Goal: Task Accomplishment & Management: Complete application form

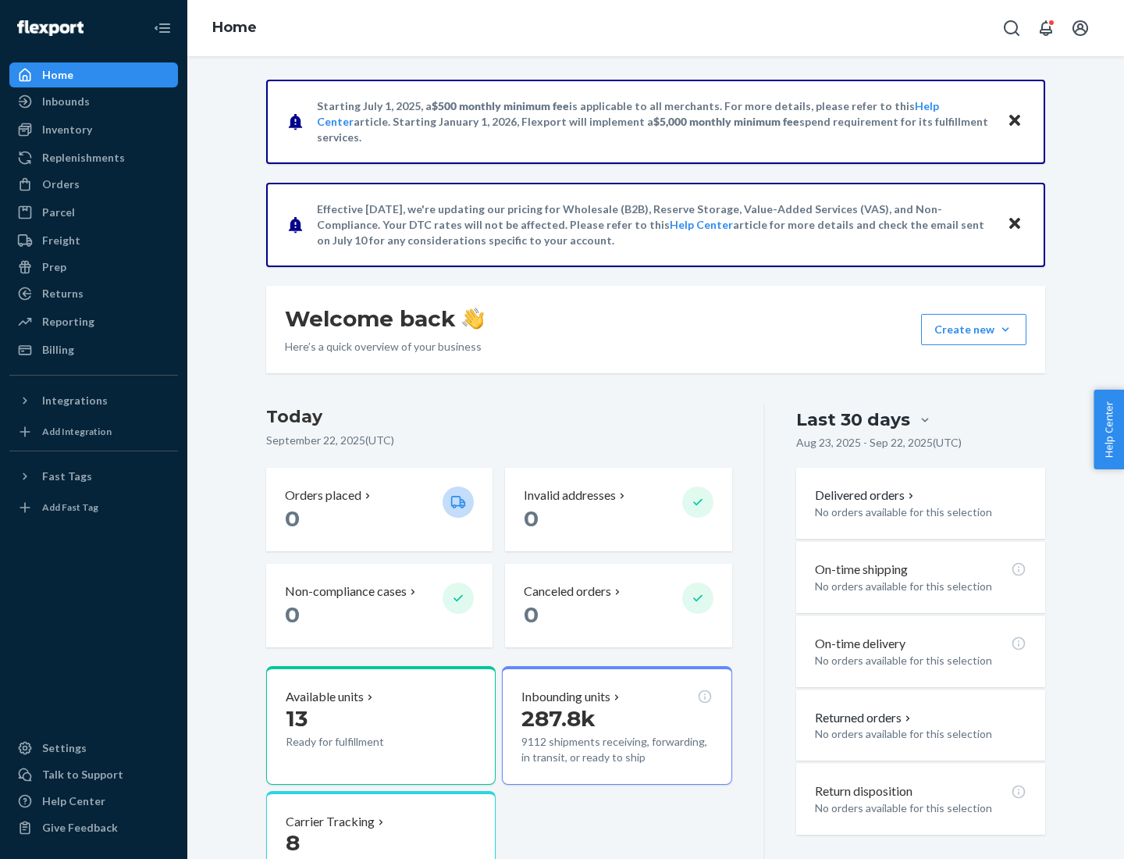
click at [1005, 329] on button "Create new Create new inbound Create new order Create new product" at bounding box center [973, 329] width 105 height 31
click at [94, 101] on div "Inbounds" at bounding box center [93, 102] width 165 height 22
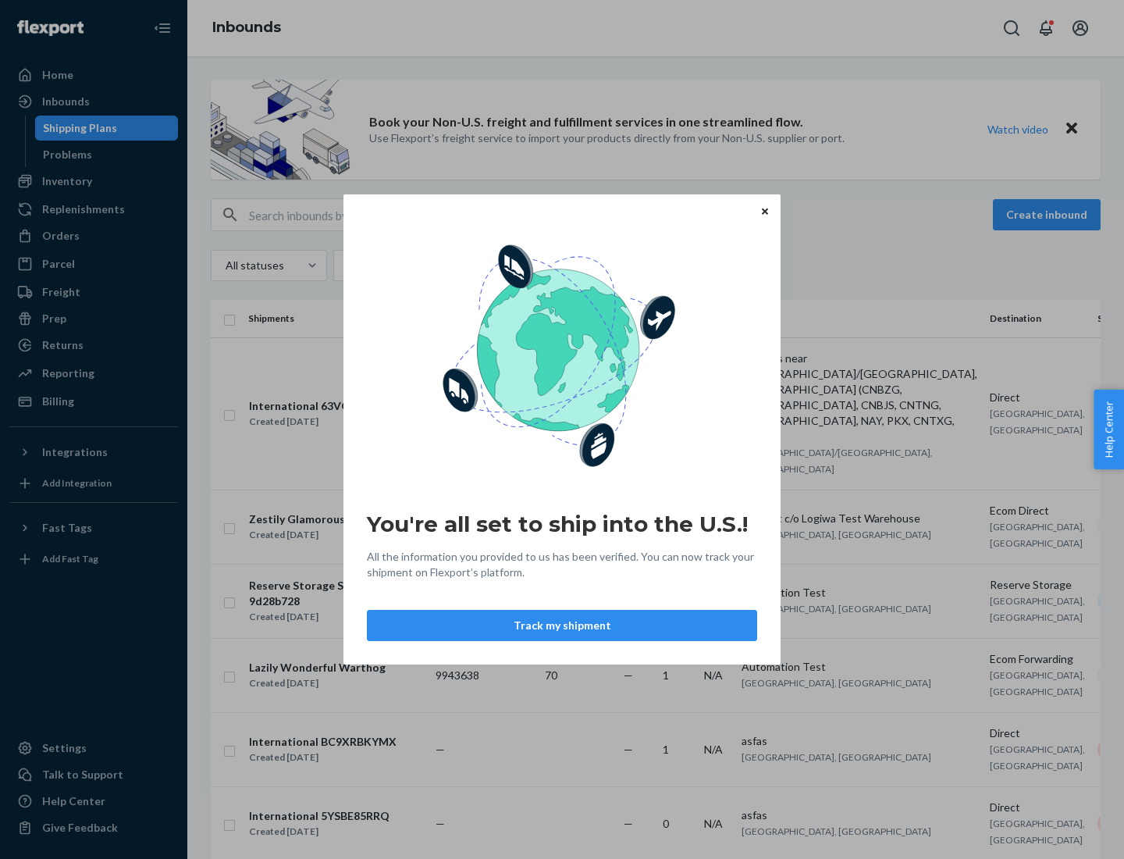
click at [562, 625] on button "Track my shipment" at bounding box center [562, 625] width 390 height 31
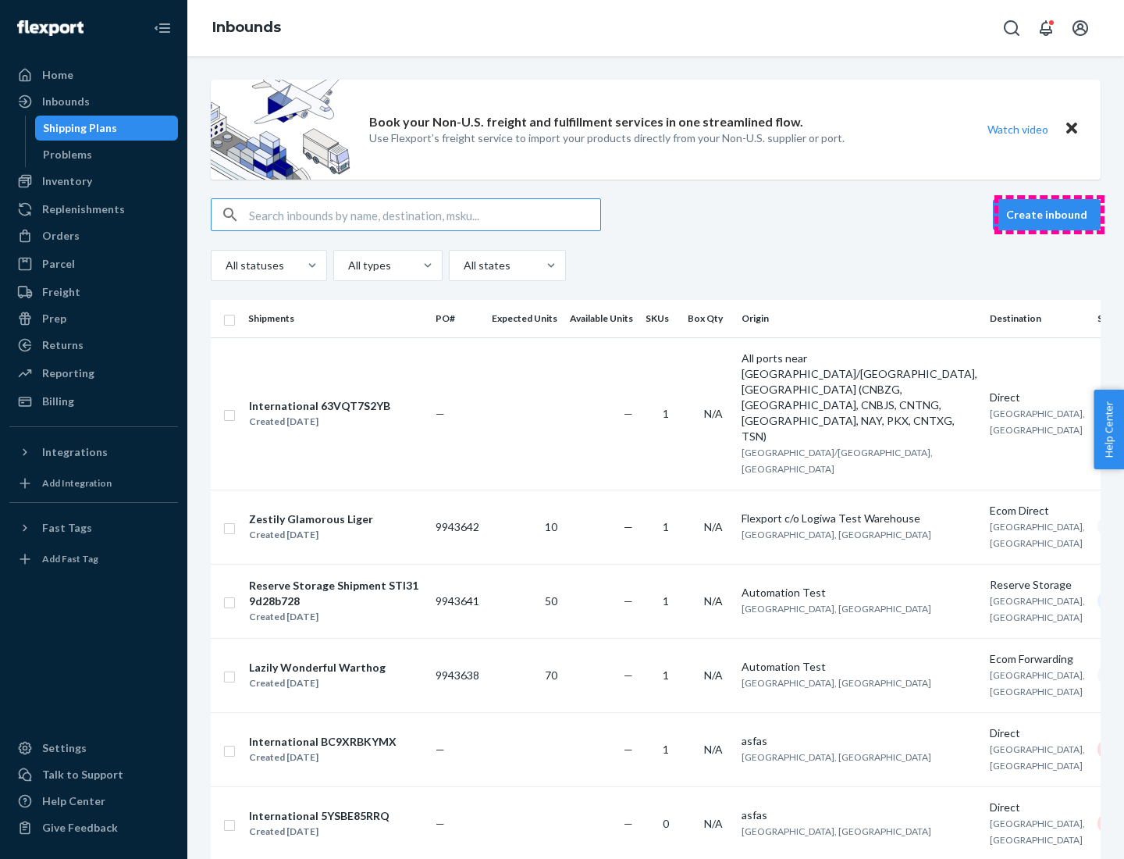
click at [1049, 215] on button "Create inbound" at bounding box center [1047, 214] width 108 height 31
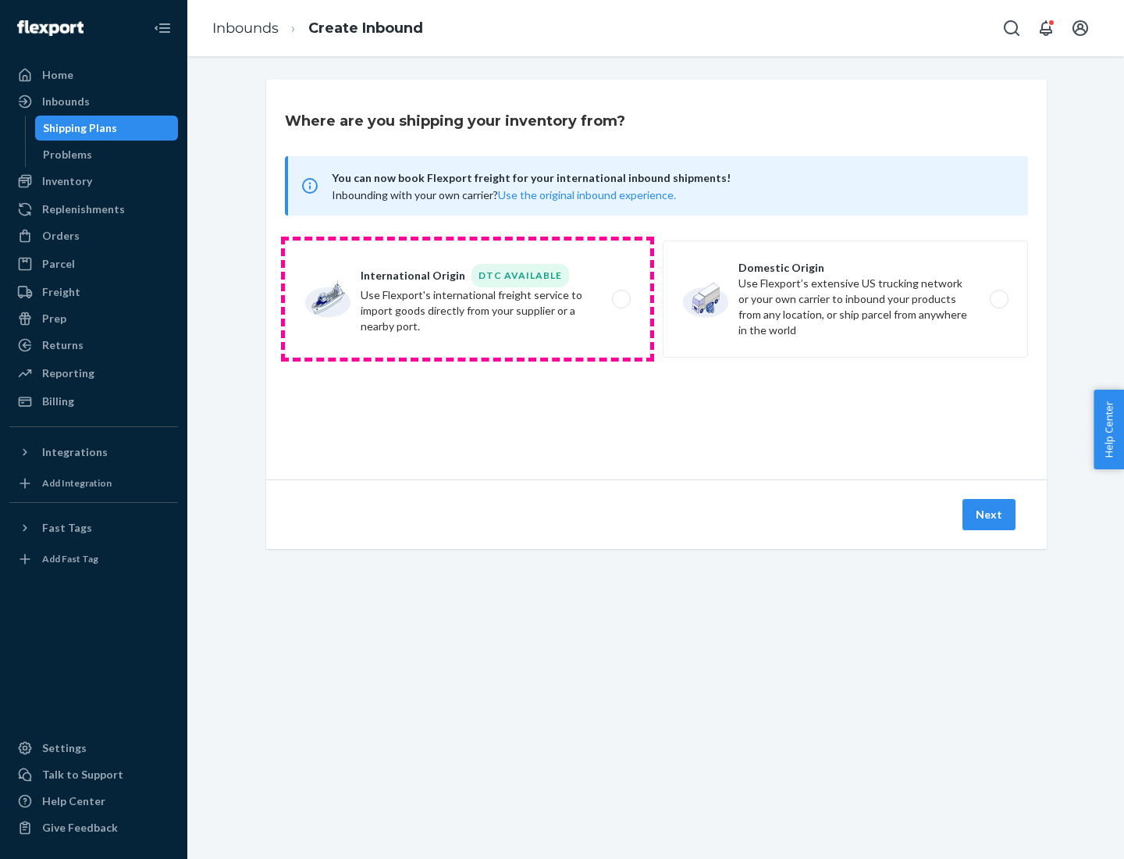
click at [468, 299] on label "International Origin DTC Available Use Flexport's international freight service…" at bounding box center [467, 298] width 365 height 117
click at [621, 299] on input "International Origin DTC Available Use Flexport's international freight service…" at bounding box center [626, 299] width 10 height 10
radio input "true"
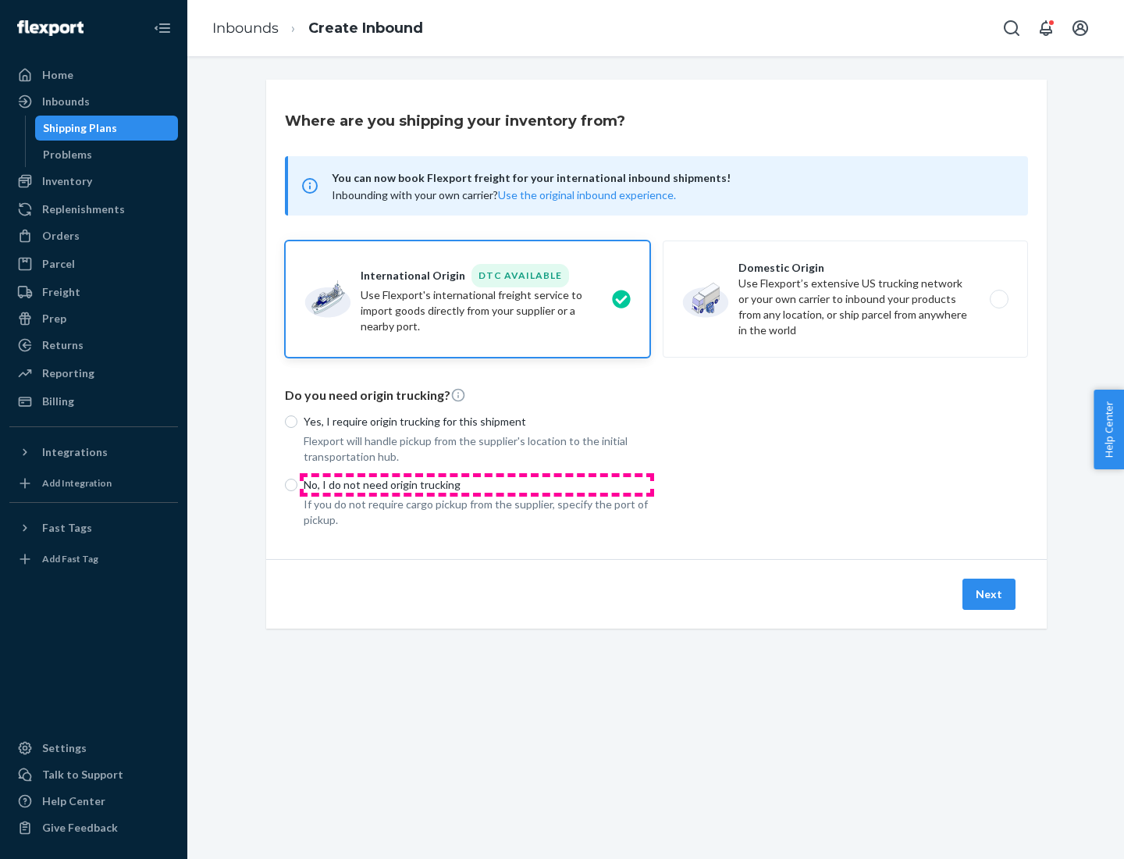
click at [477, 484] on p "No, I do not need origin trucking" at bounding box center [477, 485] width 347 height 16
click at [297, 484] on input "No, I do not need origin trucking" at bounding box center [291, 484] width 12 height 12
radio input "true"
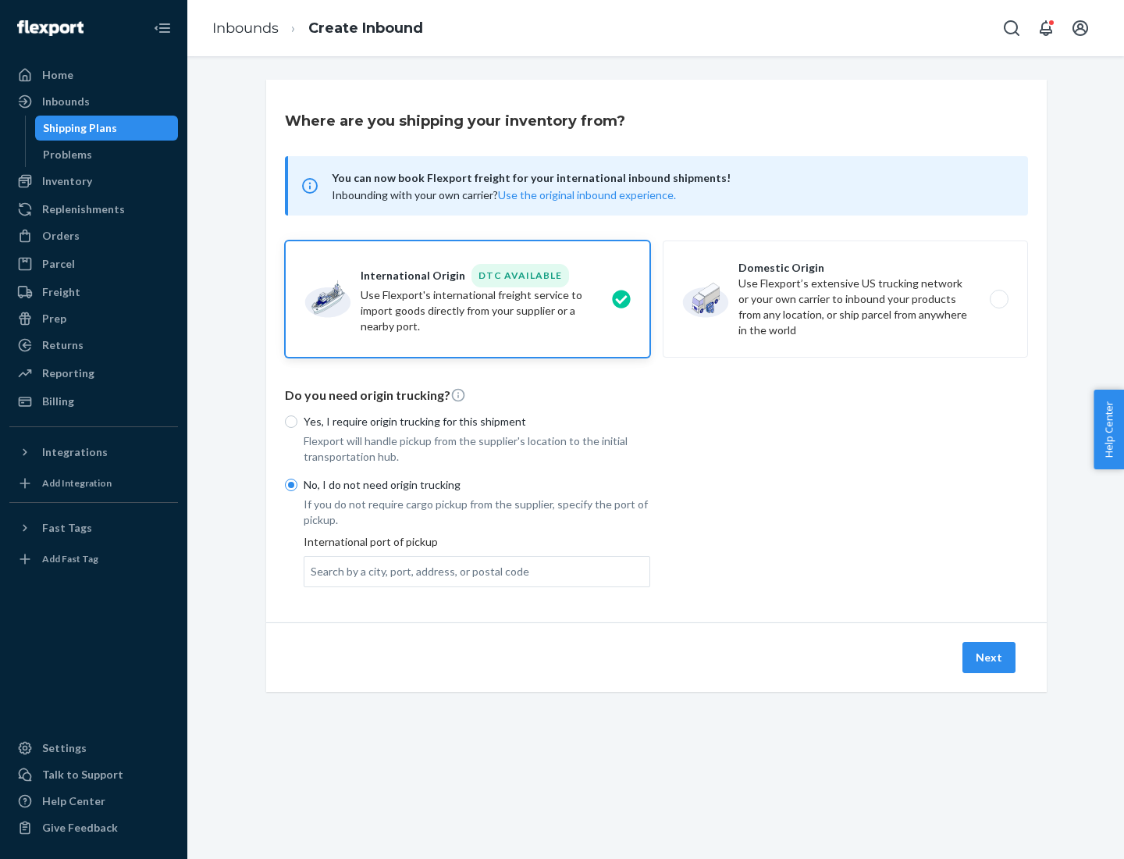
click at [416, 571] on div "Search by a city, port, address, or postal code" at bounding box center [420, 572] width 219 height 16
click at [312, 571] on input "Search by a city, port, address, or postal code" at bounding box center [312, 572] width 2 height 16
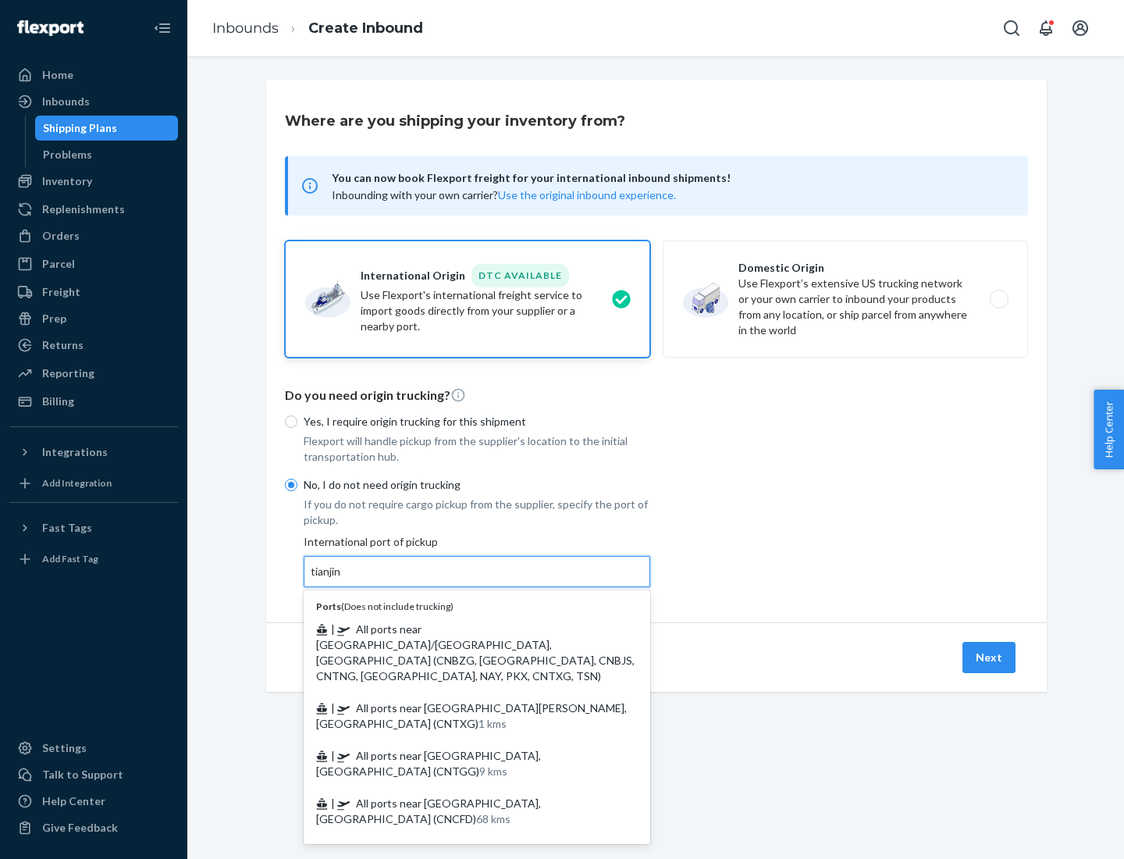
click at [461, 628] on span "| All ports near [GEOGRAPHIC_DATA]/[GEOGRAPHIC_DATA], [GEOGRAPHIC_DATA] (CNBZG,…" at bounding box center [475, 652] width 318 height 60
click at [343, 579] on input "tianjin" at bounding box center [327, 572] width 32 height 16
type input "All ports near [GEOGRAPHIC_DATA]/[GEOGRAPHIC_DATA], [GEOGRAPHIC_DATA] (CNBZG, […"
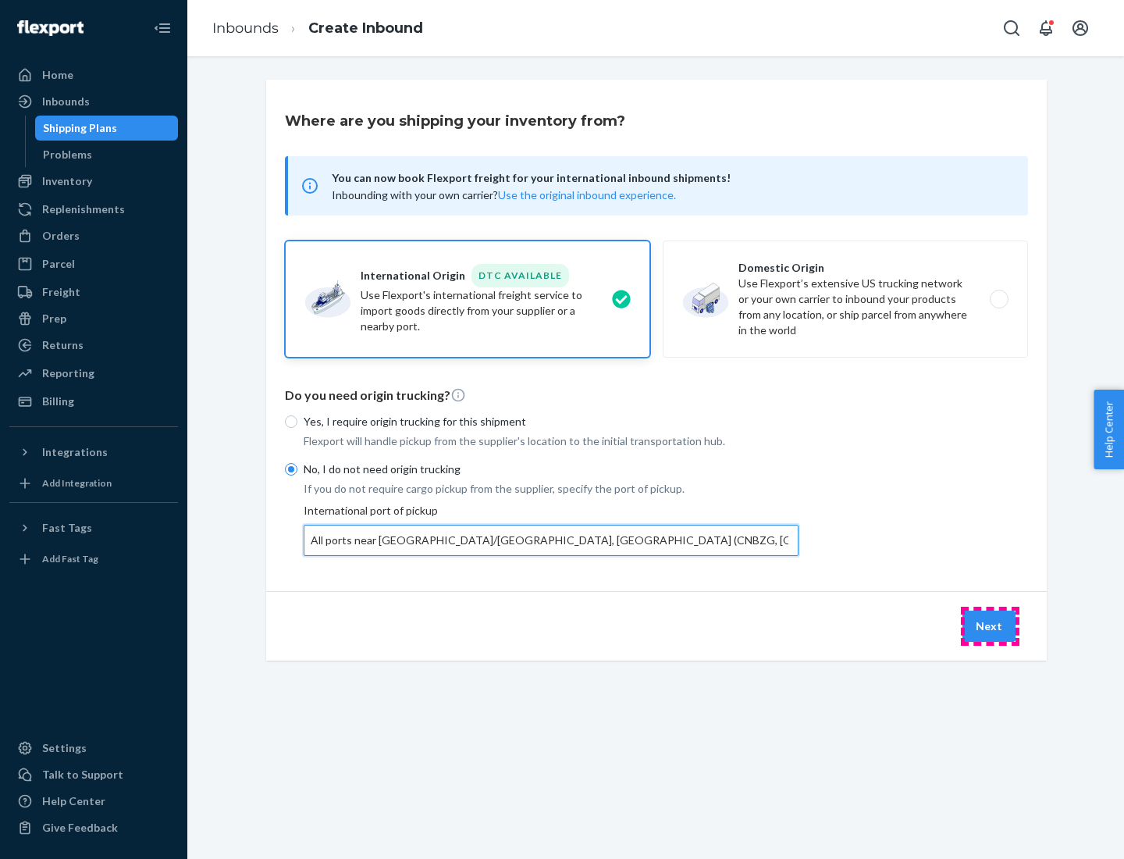
click at [990, 625] on button "Next" at bounding box center [988, 625] width 53 height 31
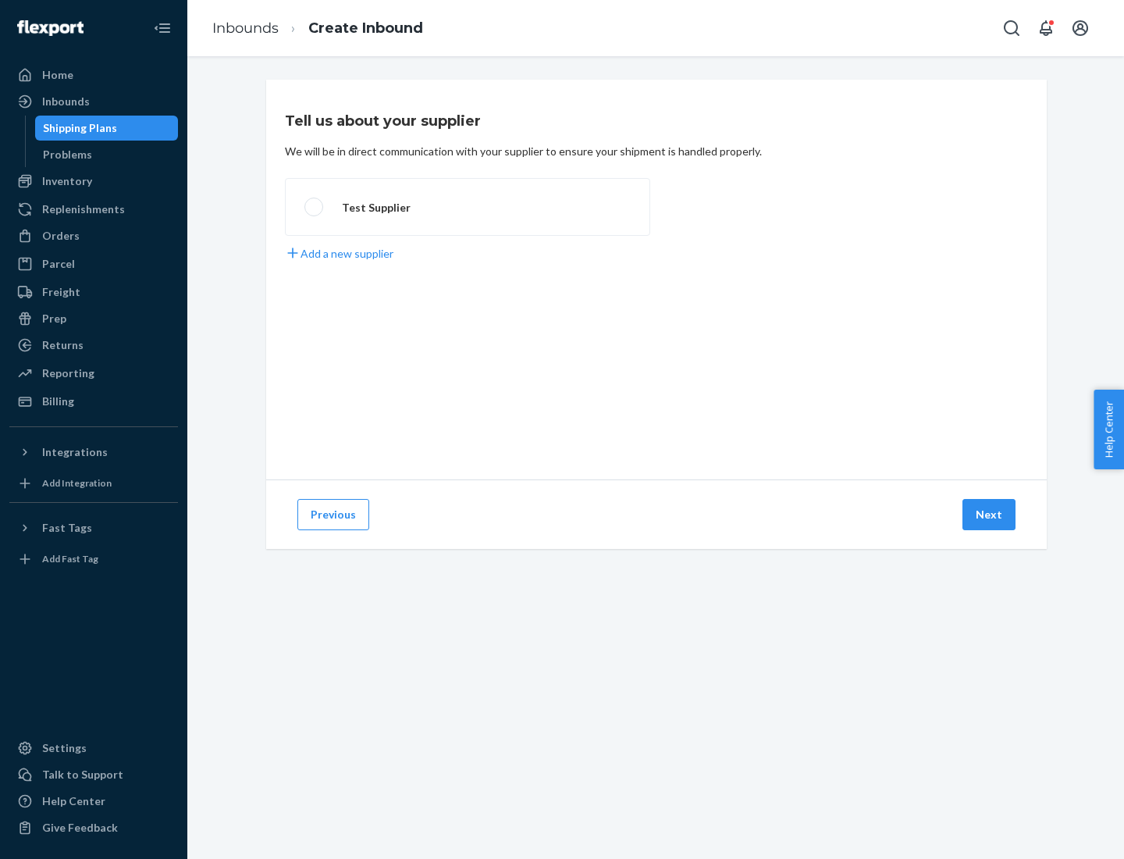
click at [468, 207] on label "Test Supplier" at bounding box center [467, 207] width 365 height 58
click at [315, 207] on input "Test Supplier" at bounding box center [309, 207] width 10 height 10
radio input "true"
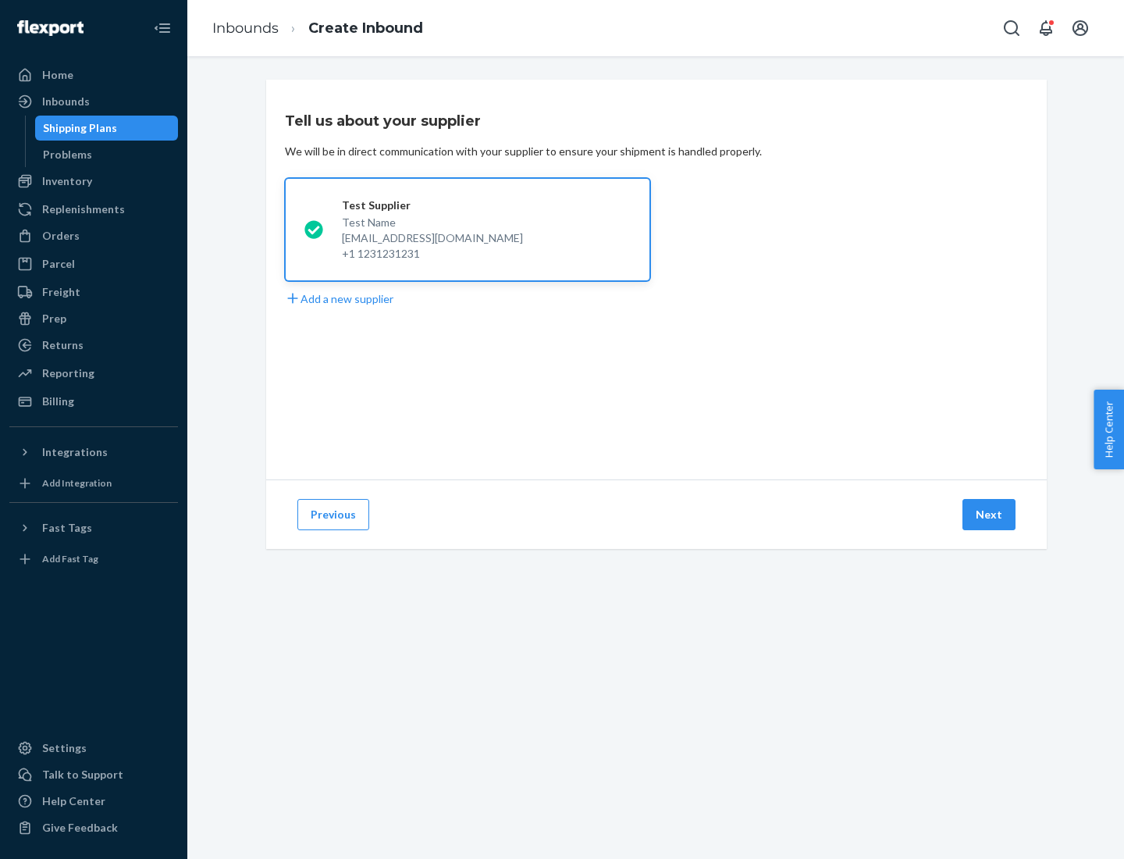
click at [990, 514] on button "Next" at bounding box center [988, 514] width 53 height 31
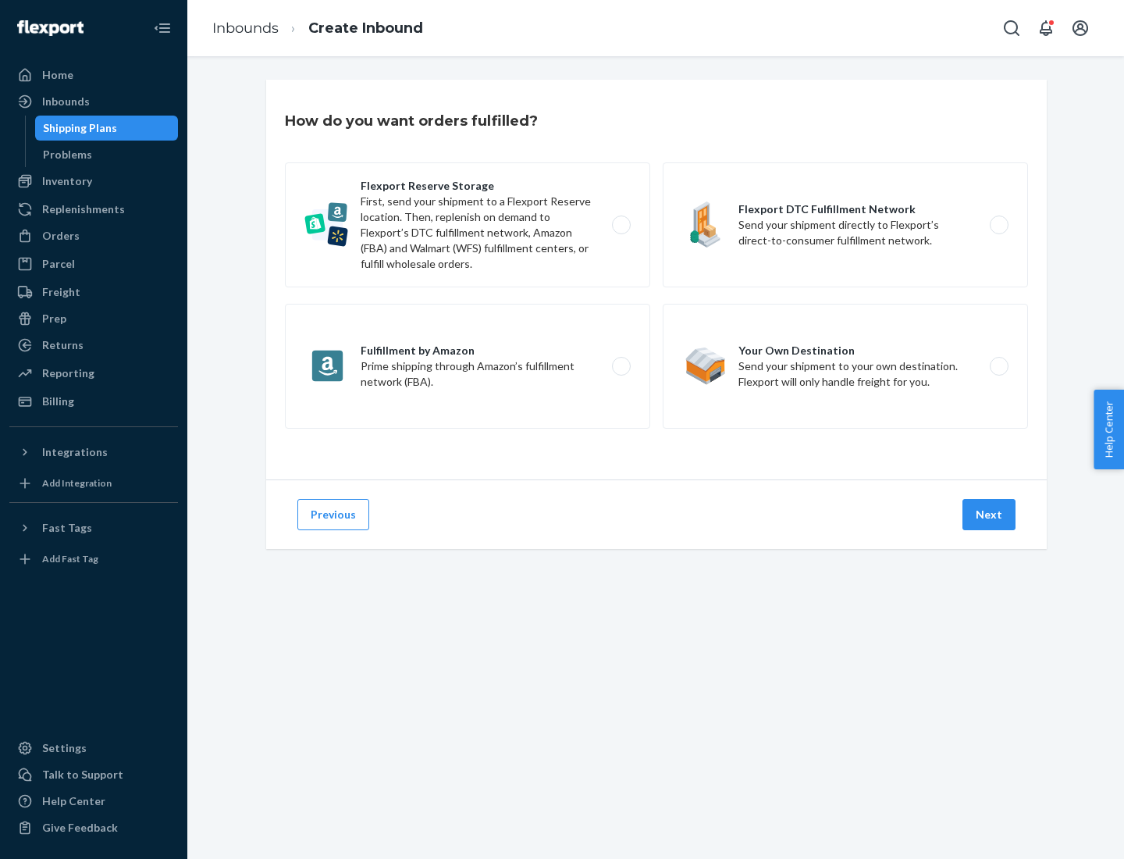
click at [468, 225] on label "Flexport Reserve Storage First, send your shipment to a Flexport Reserve locati…" at bounding box center [467, 224] width 365 height 125
click at [621, 225] on input "Flexport Reserve Storage First, send your shipment to a Flexport Reserve locati…" at bounding box center [626, 225] width 10 height 10
radio input "true"
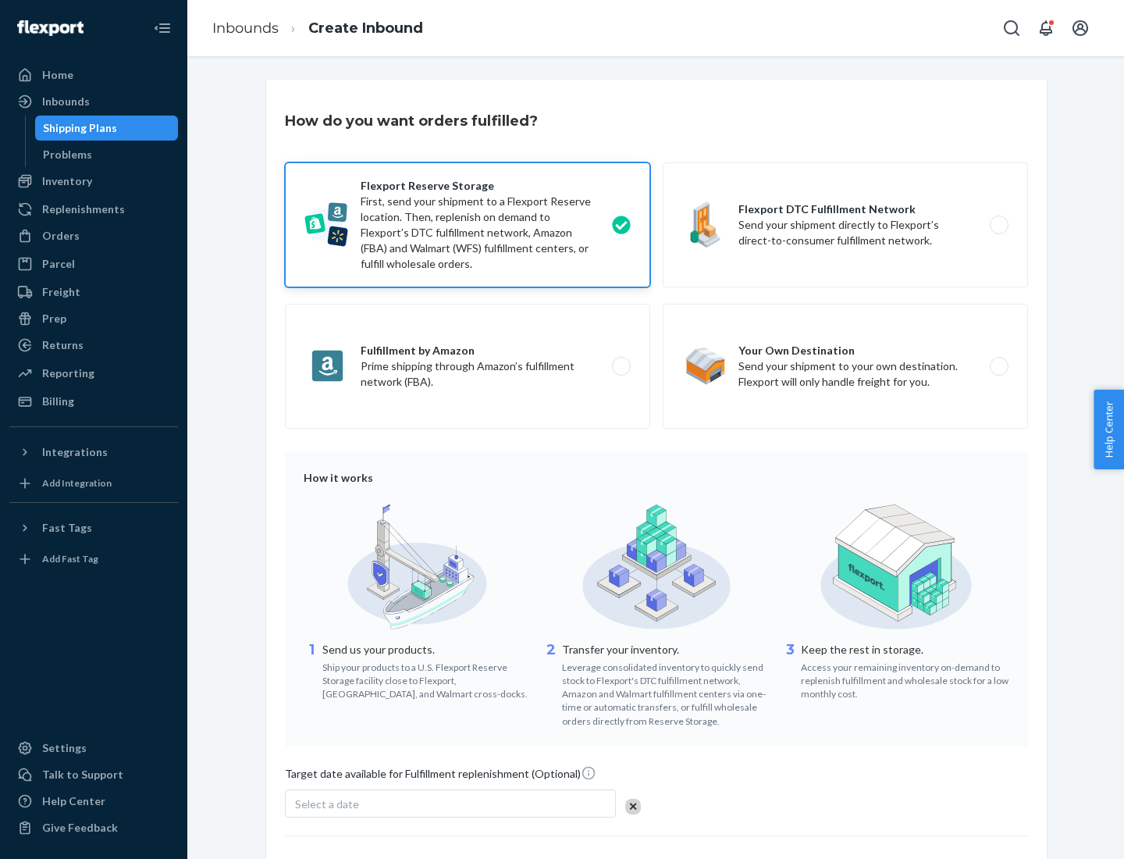
scroll to position [128, 0]
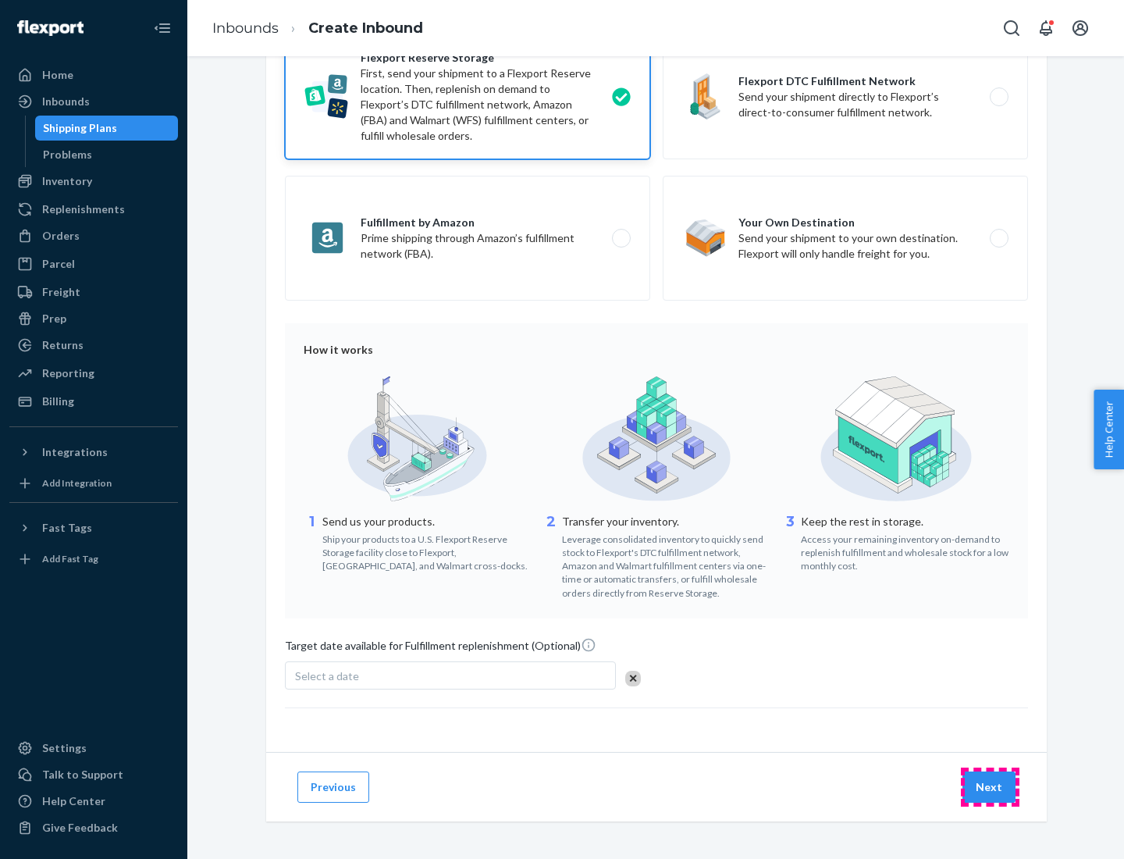
click at [990, 786] on button "Next" at bounding box center [988, 786] width 53 height 31
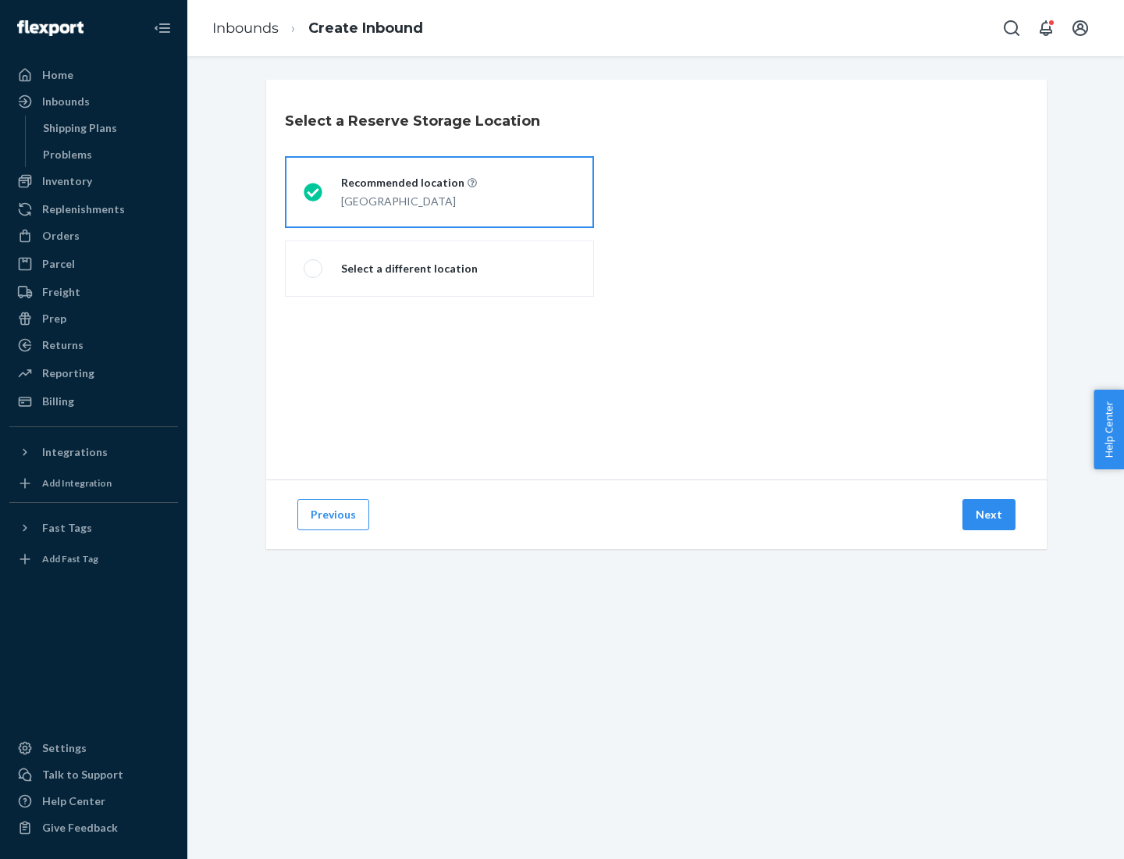
click at [439, 192] on div "[GEOGRAPHIC_DATA]" at bounding box center [409, 199] width 136 height 19
click at [314, 192] on input "Recommended location [GEOGRAPHIC_DATA]" at bounding box center [309, 192] width 10 height 10
click at [990, 514] on button "Next" at bounding box center [988, 514] width 53 height 31
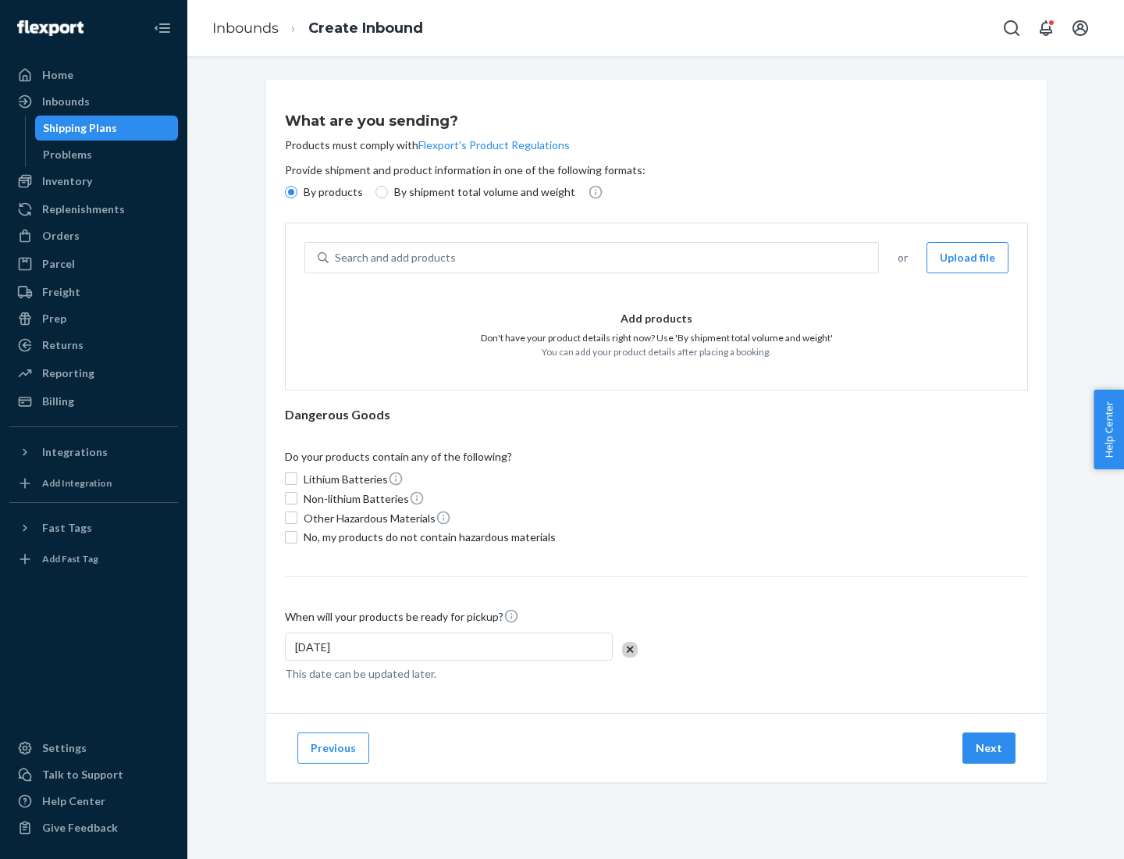
click at [604, 258] on div "Search and add products" at bounding box center [603, 258] width 549 height 28
click at [336, 258] on input "Search and add products" at bounding box center [336, 258] width 2 height 16
click at [379, 192] on input "By shipment total volume and weight" at bounding box center [381, 192] width 12 height 12
radio input "true"
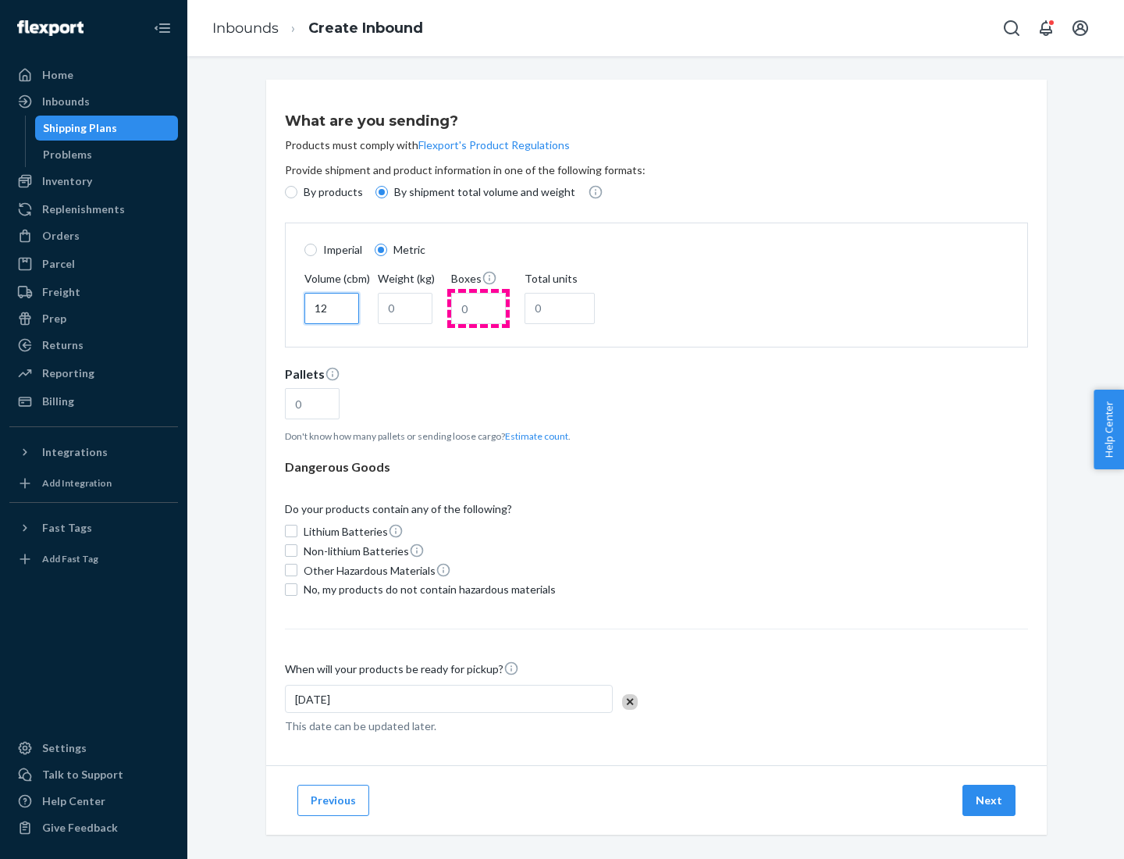
type input "12"
type input "22"
type input "222"
type input "121"
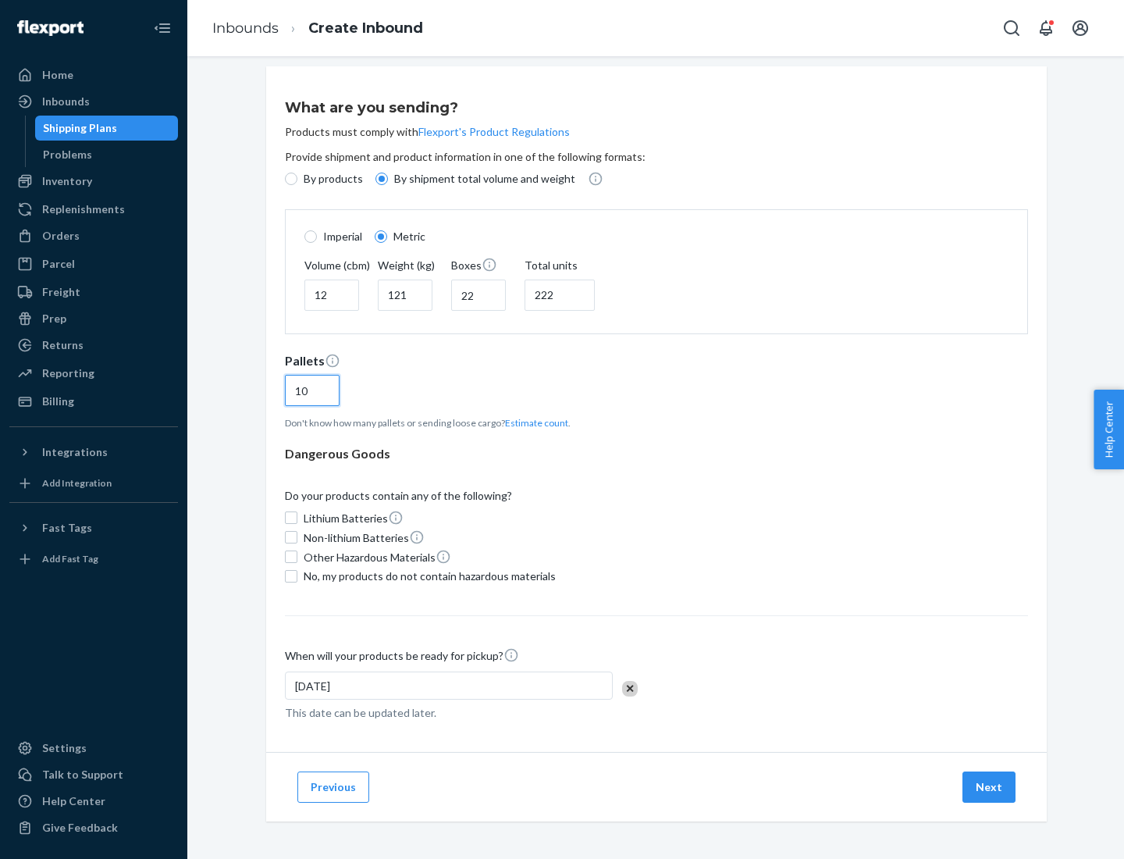
type input "10"
click at [427, 575] on span "No, my products do not contain hazardous materials" at bounding box center [430, 576] width 252 height 16
click at [297, 575] on input "No, my products do not contain hazardous materials" at bounding box center [291, 576] width 12 height 12
checkbox input "true"
click at [990, 786] on button "Next" at bounding box center [988, 786] width 53 height 31
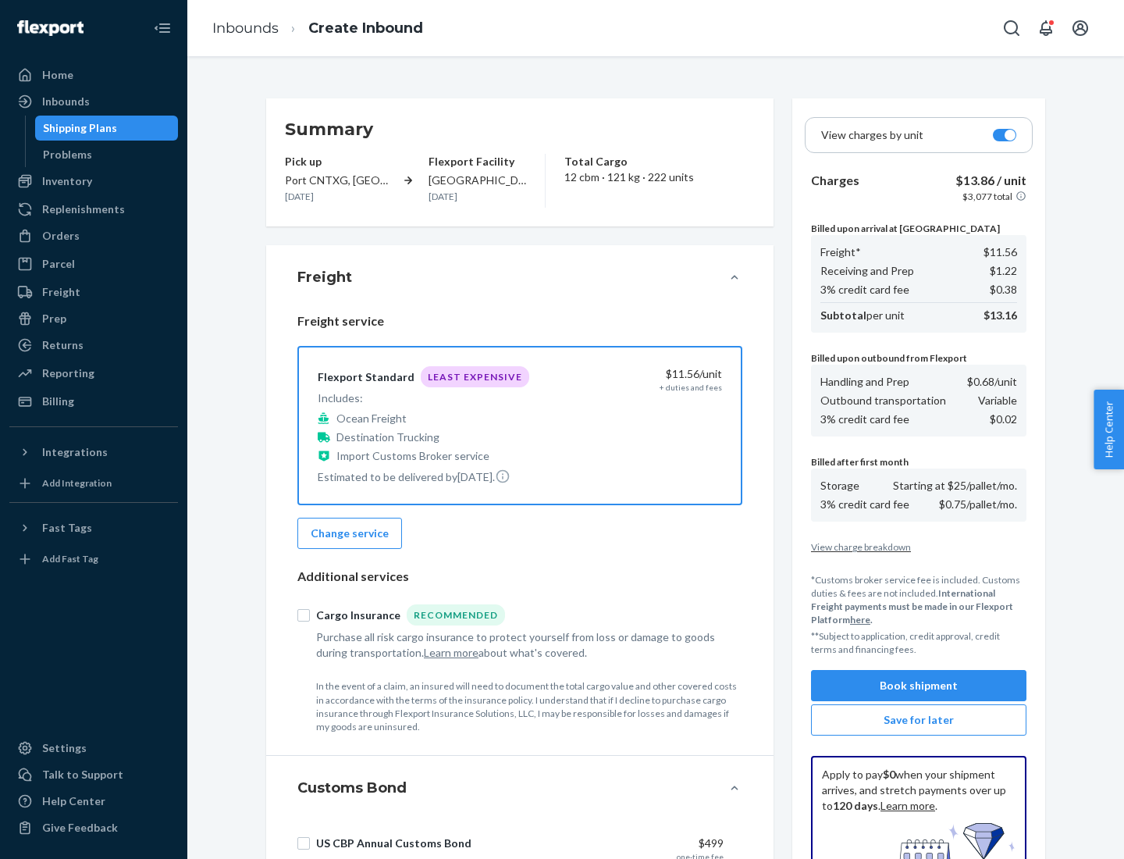
scroll to position [228, 0]
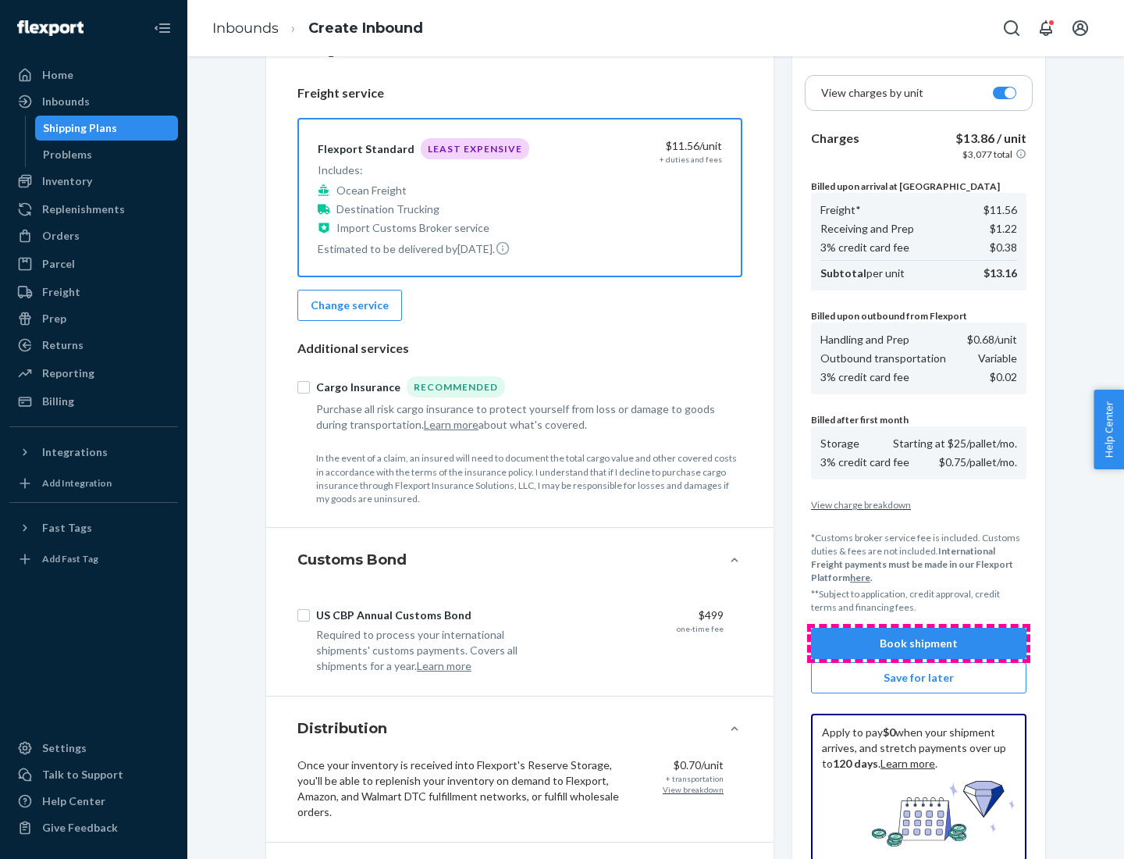
click at [919, 643] on button "Book shipment" at bounding box center [918, 643] width 215 height 31
